Goal: Task Accomplishment & Management: Manage account settings

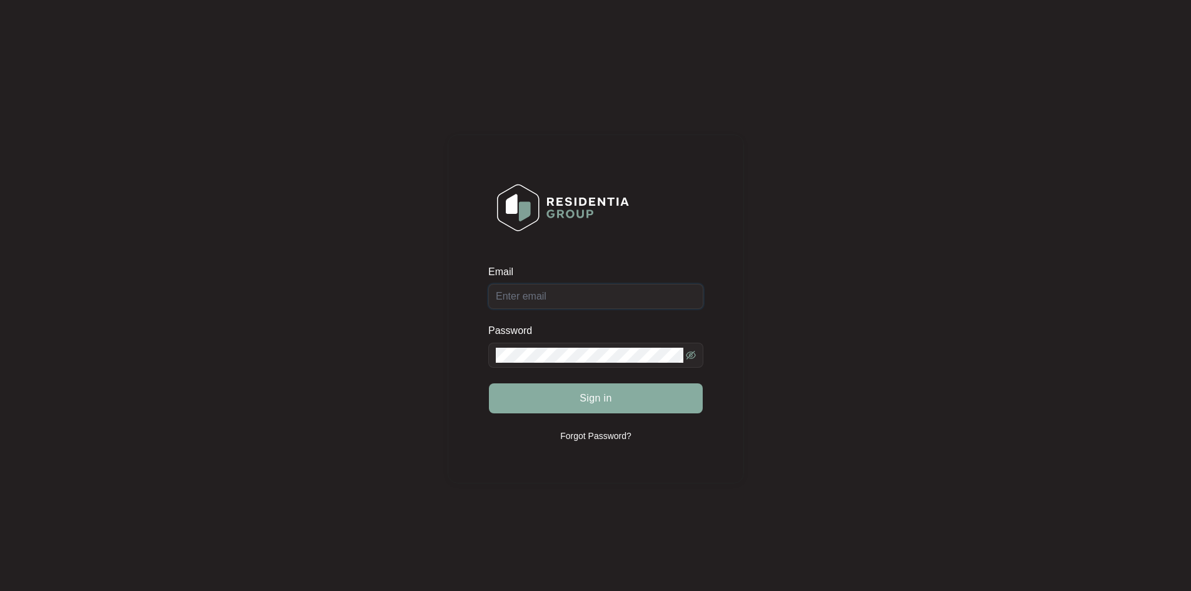
type input "[EMAIL_ADDRESS][DOMAIN_NAME]"
click at [587, 406] on button "Sign in" at bounding box center [596, 398] width 214 height 30
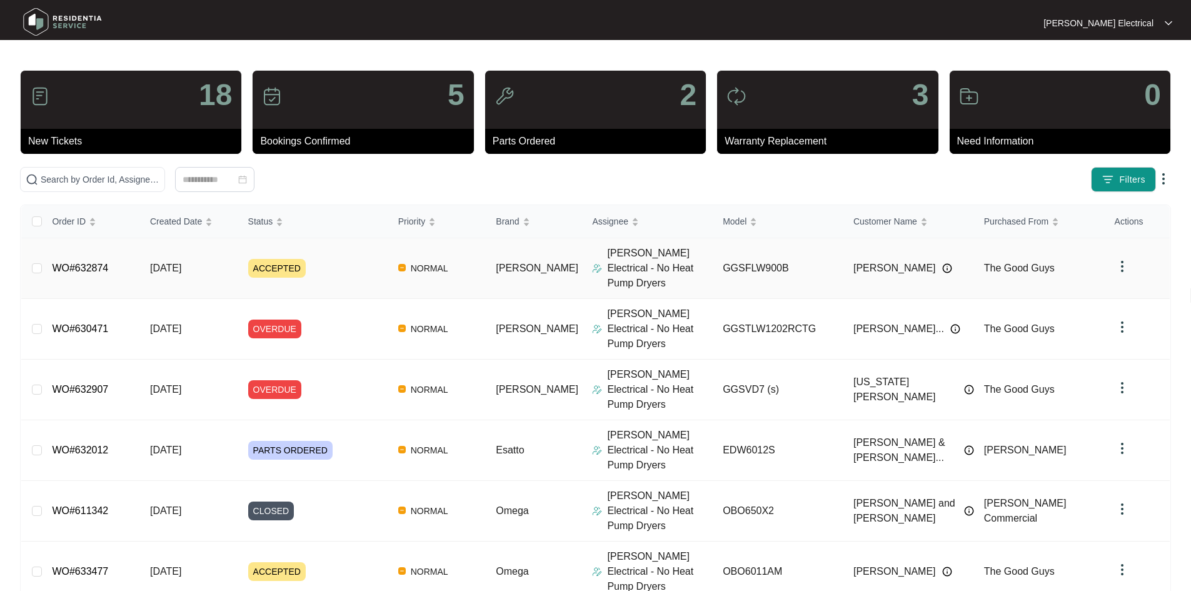
click at [89, 263] on link "WO#632874" at bounding box center [80, 268] width 56 height 11
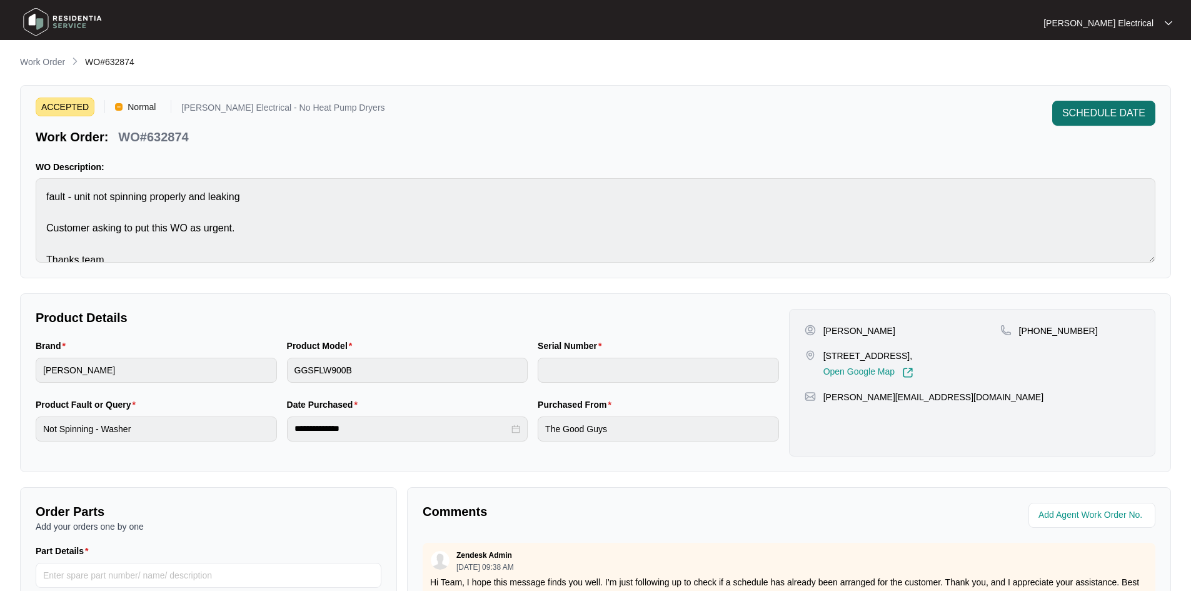
click at [1114, 116] on span "SCHEDULE DATE" at bounding box center [1104, 113] width 83 height 15
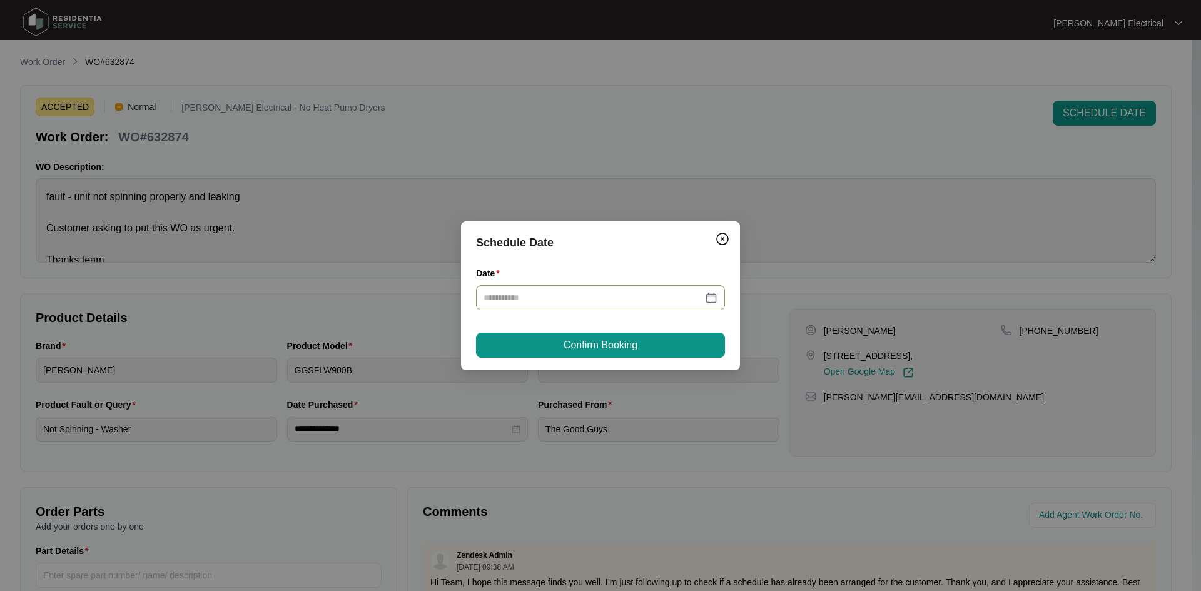
click at [710, 298] on div at bounding box center [600, 298] width 234 height 14
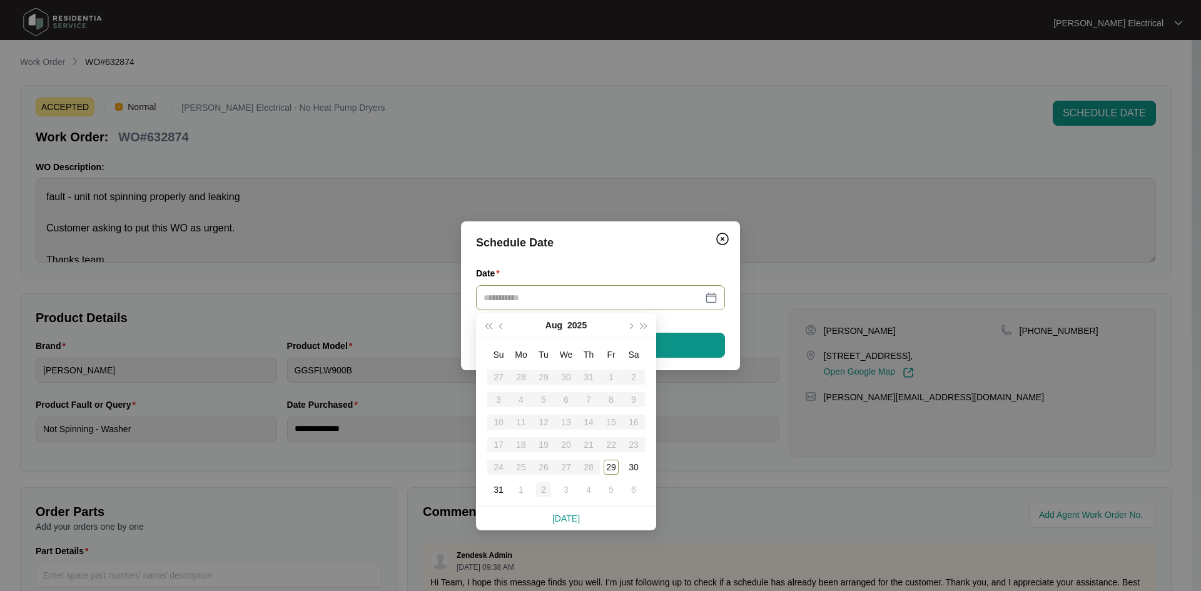
type input "**********"
click at [628, 323] on button "button" at bounding box center [630, 325] width 14 height 25
type input "**********"
click at [521, 375] on div "1" at bounding box center [520, 377] width 15 height 15
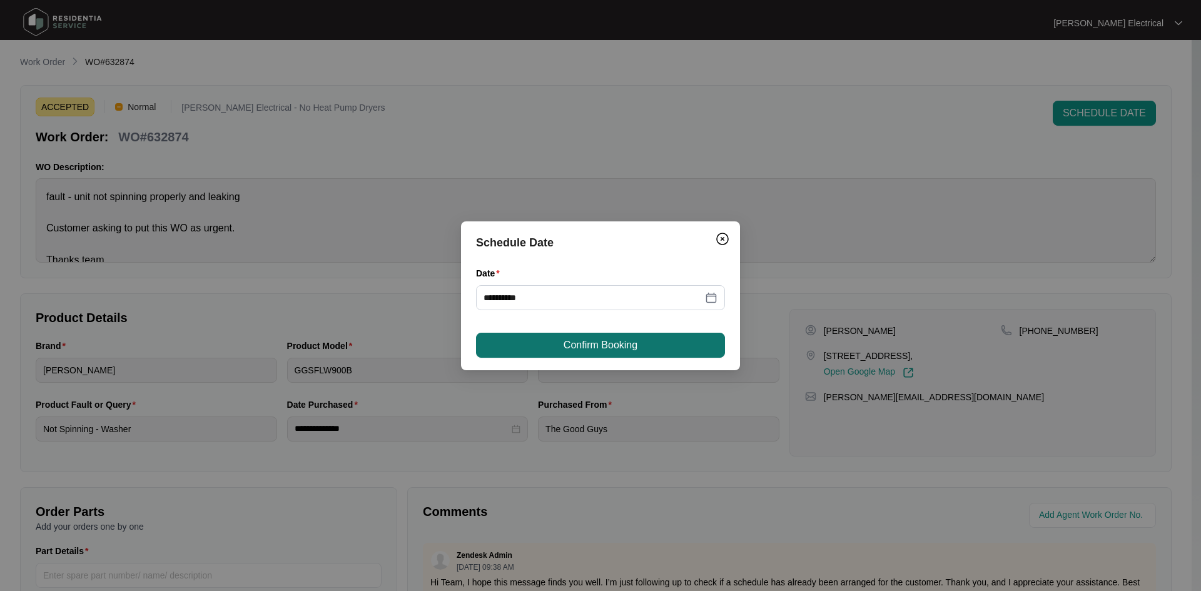
click at [607, 343] on span "Confirm Booking" at bounding box center [601, 345] width 74 height 15
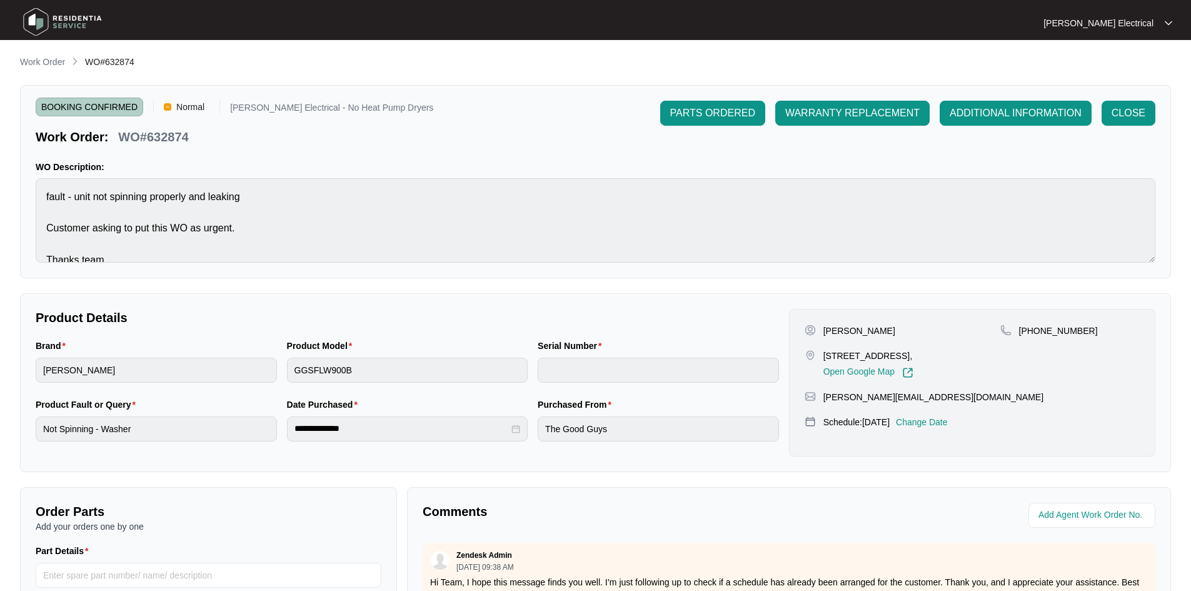
click at [66, 17] on img at bounding box center [63, 22] width 88 height 38
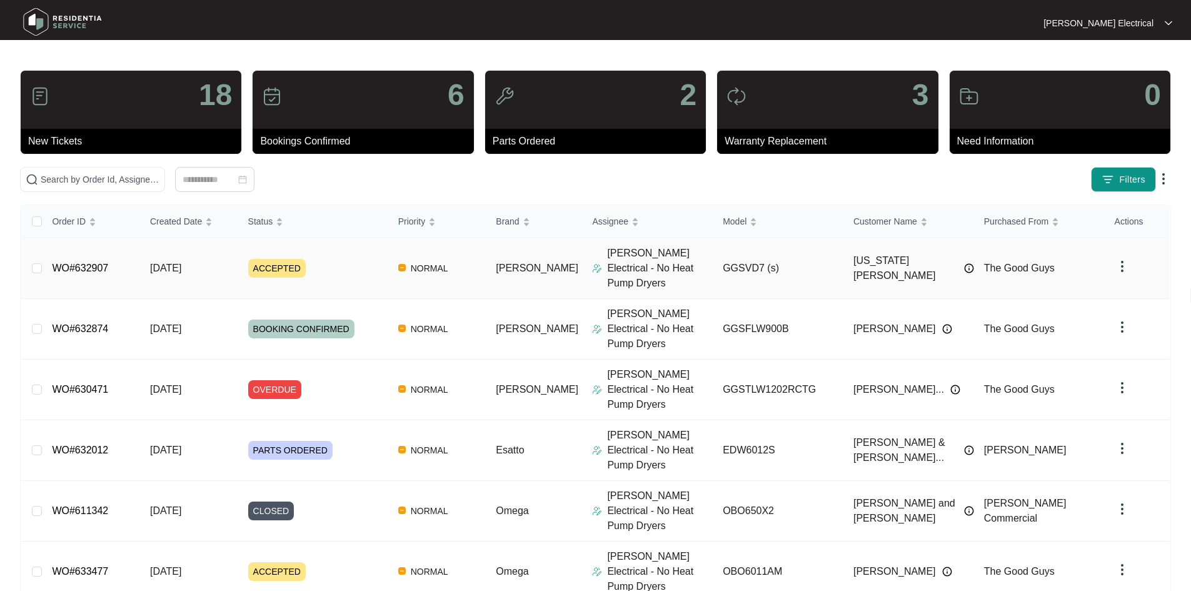
click at [94, 263] on link "WO#632907" at bounding box center [80, 268] width 56 height 11
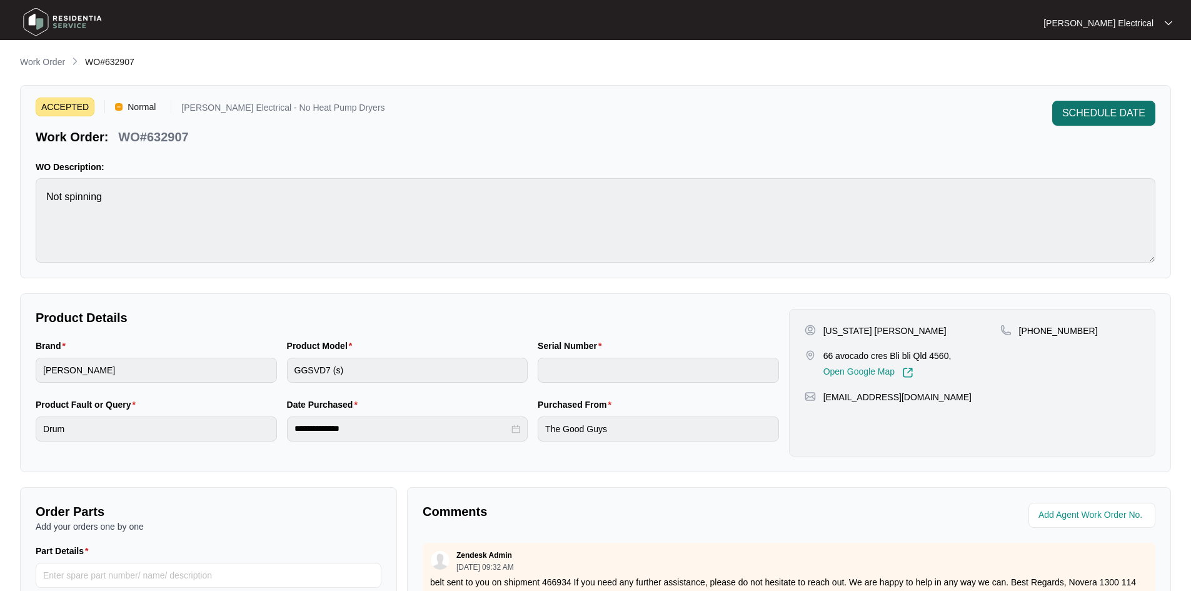
click at [1111, 114] on span "SCHEDULE DATE" at bounding box center [1104, 113] width 83 height 15
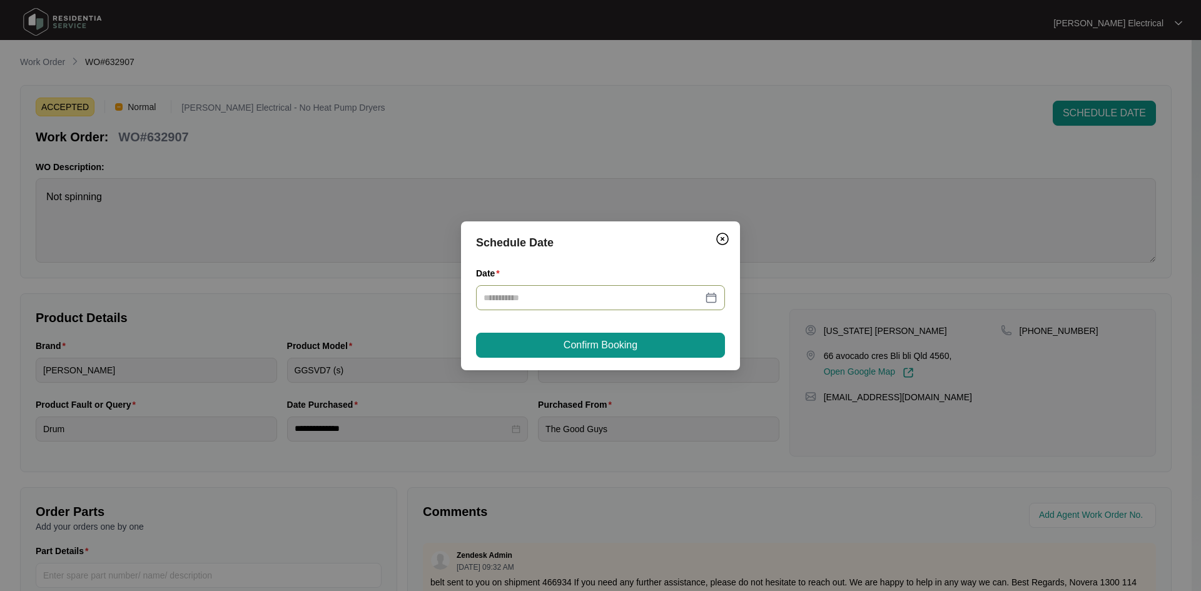
click at [715, 297] on div at bounding box center [600, 298] width 234 height 14
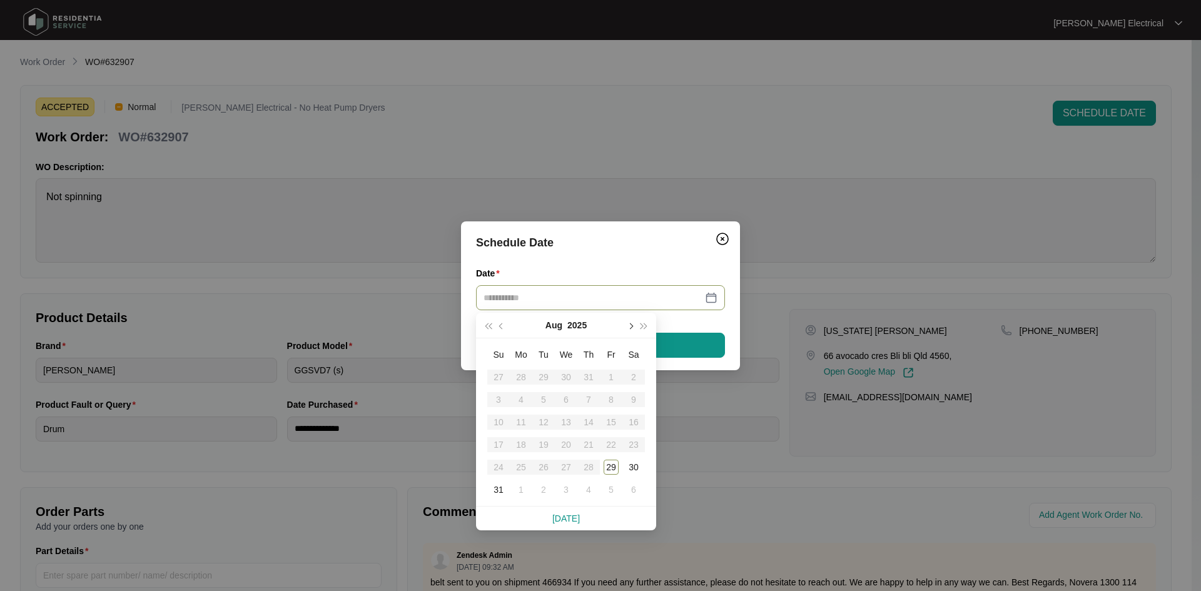
click at [631, 323] on button "button" at bounding box center [630, 325] width 14 height 25
type input "**********"
click at [544, 377] on div "2" at bounding box center [543, 377] width 15 height 15
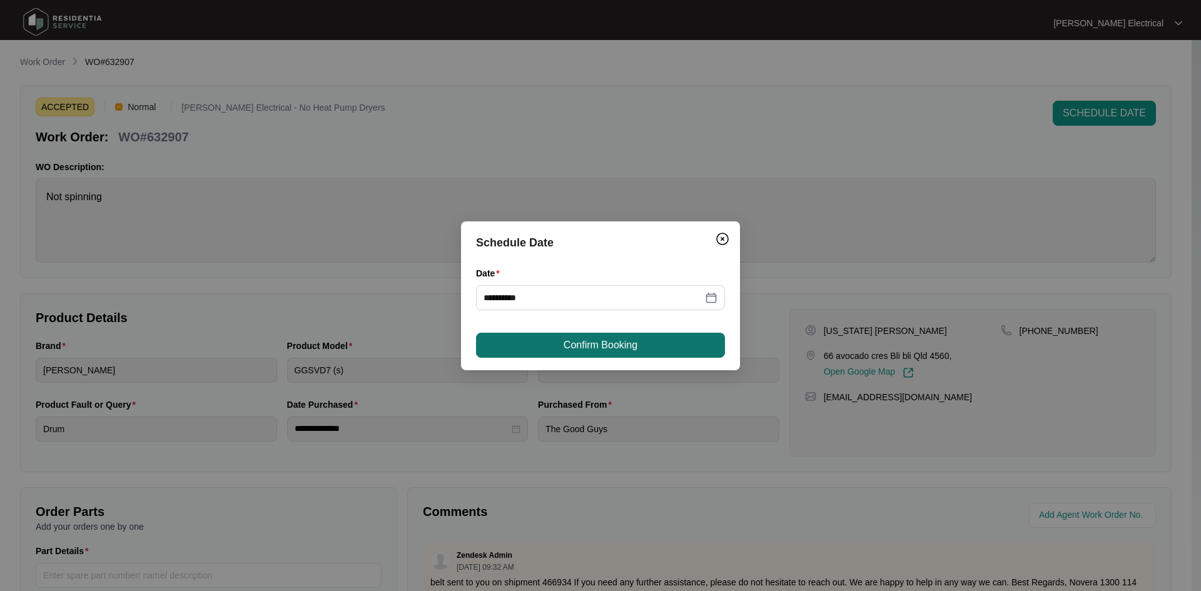
click at [617, 343] on span "Confirm Booking" at bounding box center [601, 345] width 74 height 15
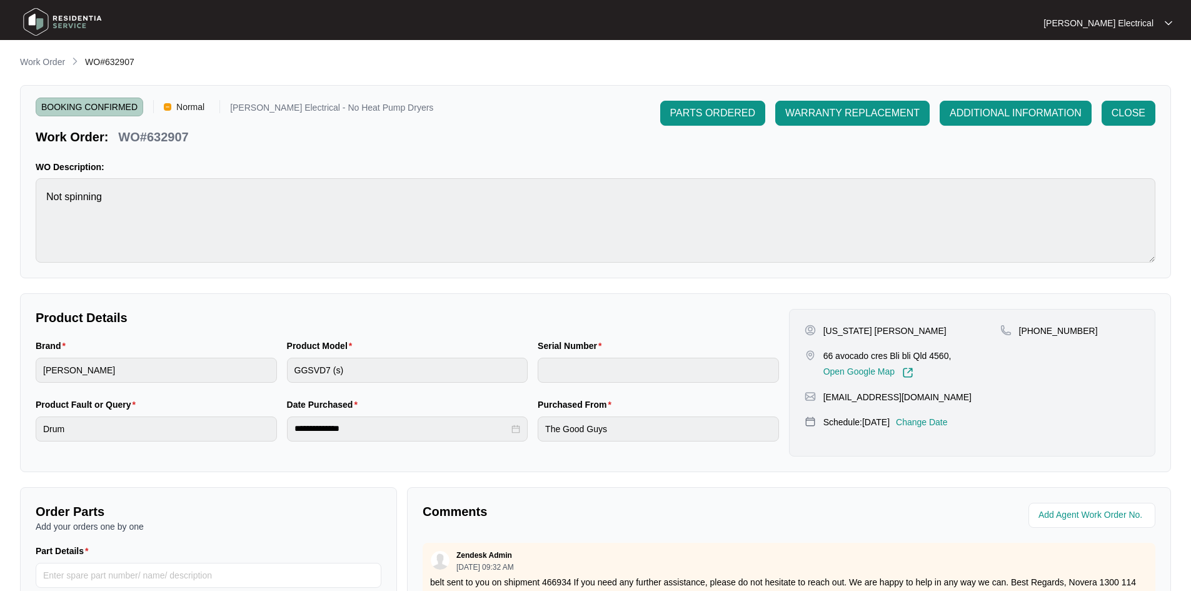
click at [61, 16] on img at bounding box center [63, 22] width 88 height 38
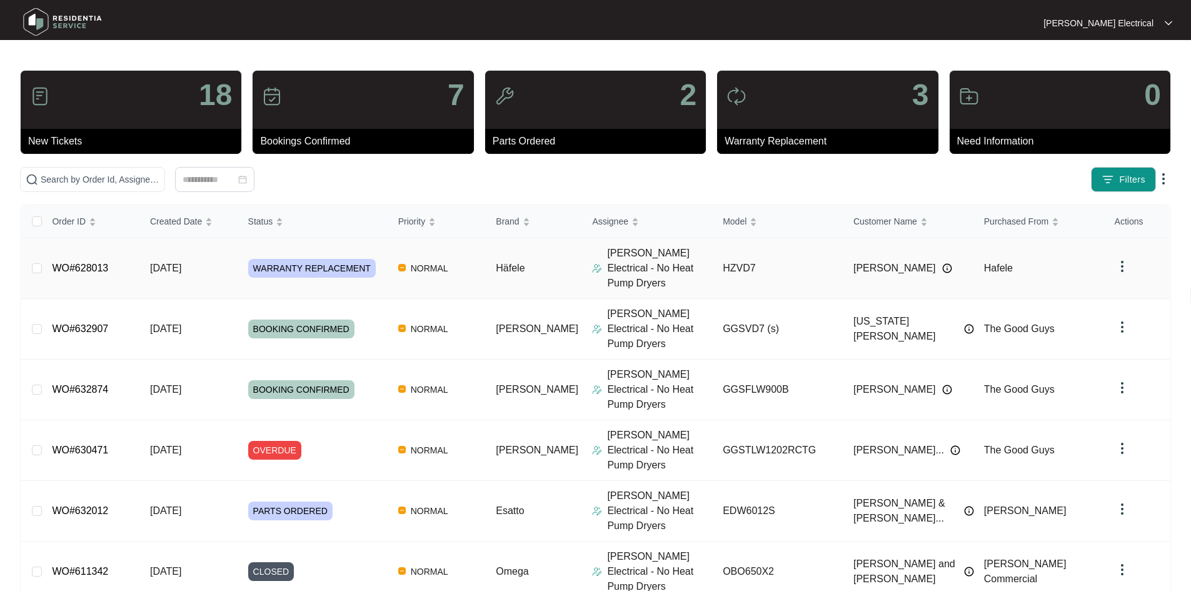
click at [91, 263] on link "WO#628013" at bounding box center [80, 268] width 56 height 11
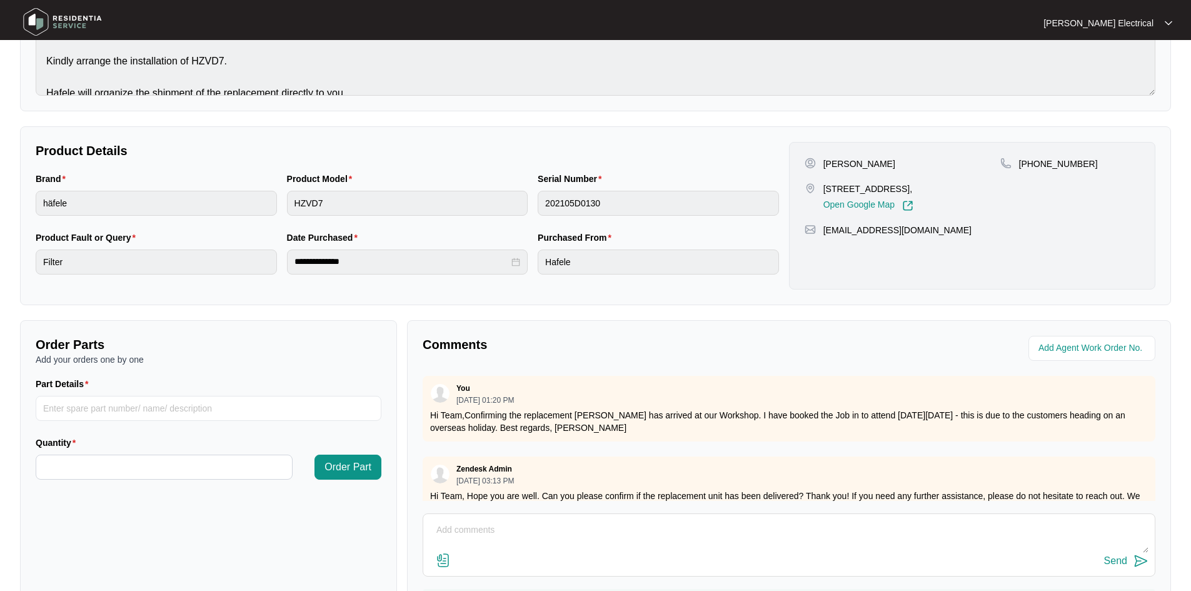
scroll to position [239, 0]
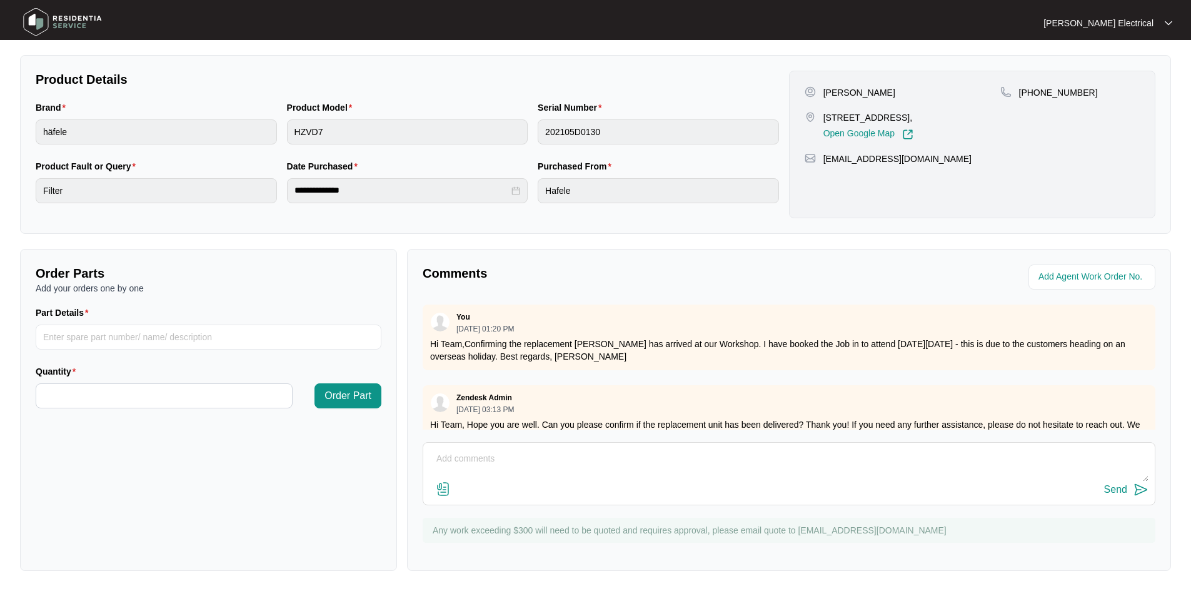
click at [496, 462] on textarea at bounding box center [789, 465] width 719 height 33
type textarea "T"
drag, startPoint x: 771, startPoint y: 461, endPoint x: 276, endPoint y: 463, distance: 494.7
click at [276, 463] on div "Order Parts Add your orders one by one Part Details Quantity Order Part Comment…" at bounding box center [595, 410] width 1161 height 322
click at [798, 460] on textarea "Customer away in [GEOGRAPHIC_DATA] atm - booked in for [DATE] when they return" at bounding box center [789, 465] width 719 height 33
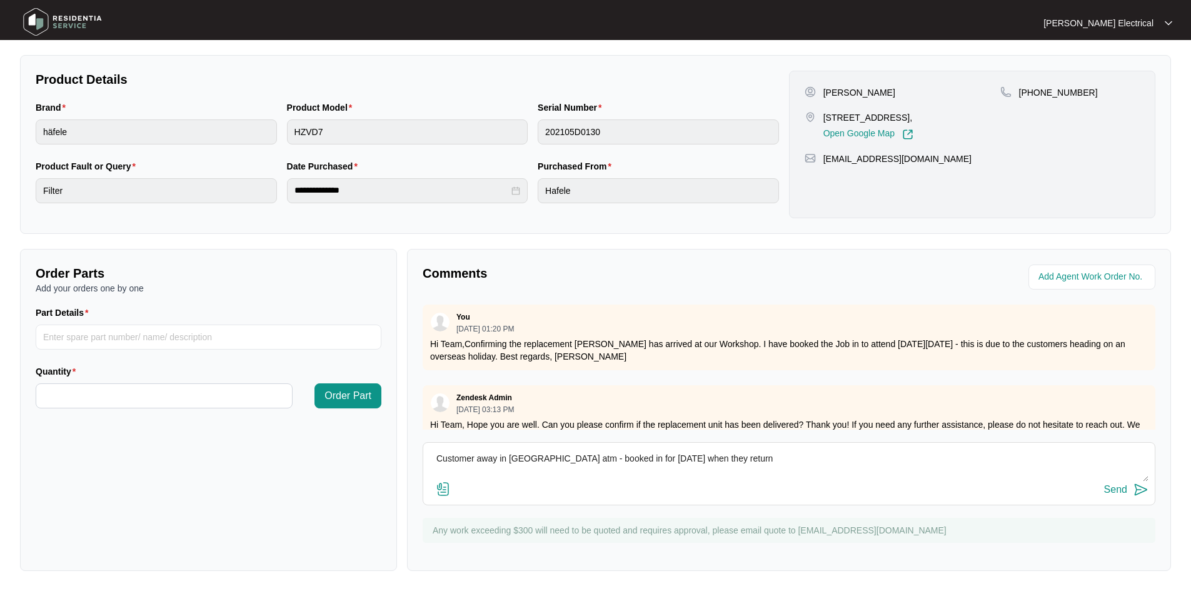
type textarea "Customer away in [GEOGRAPHIC_DATA] atm - booked in for [DATE] when they return"
click at [1142, 490] on img at bounding box center [1141, 489] width 15 height 15
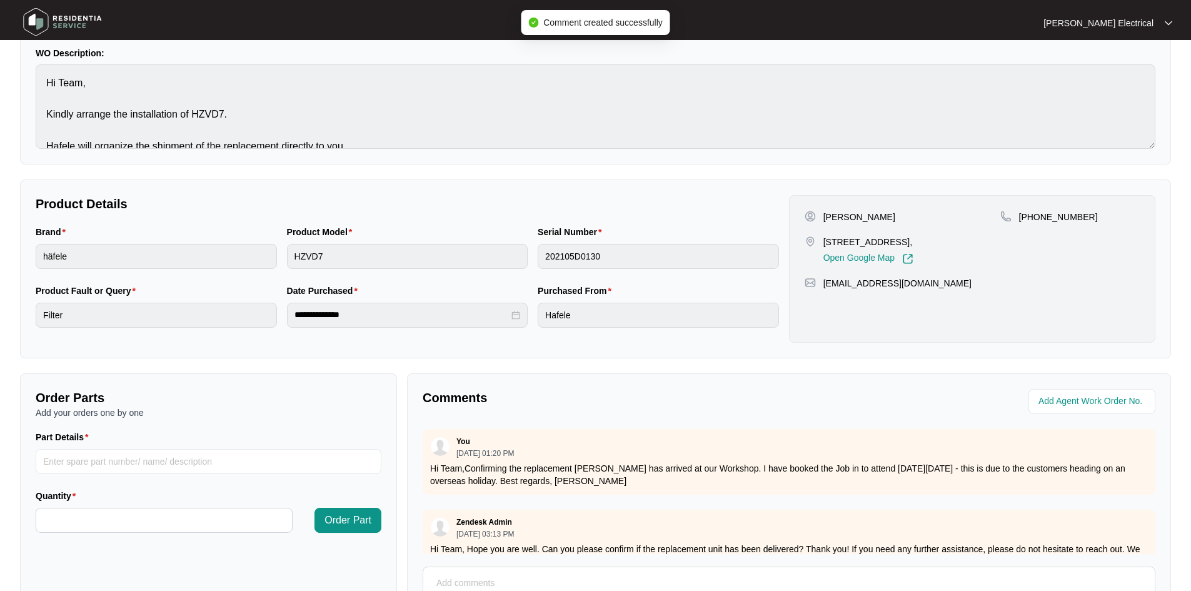
scroll to position [93, 0]
